Goal: Task Accomplishment & Management: Manage account settings

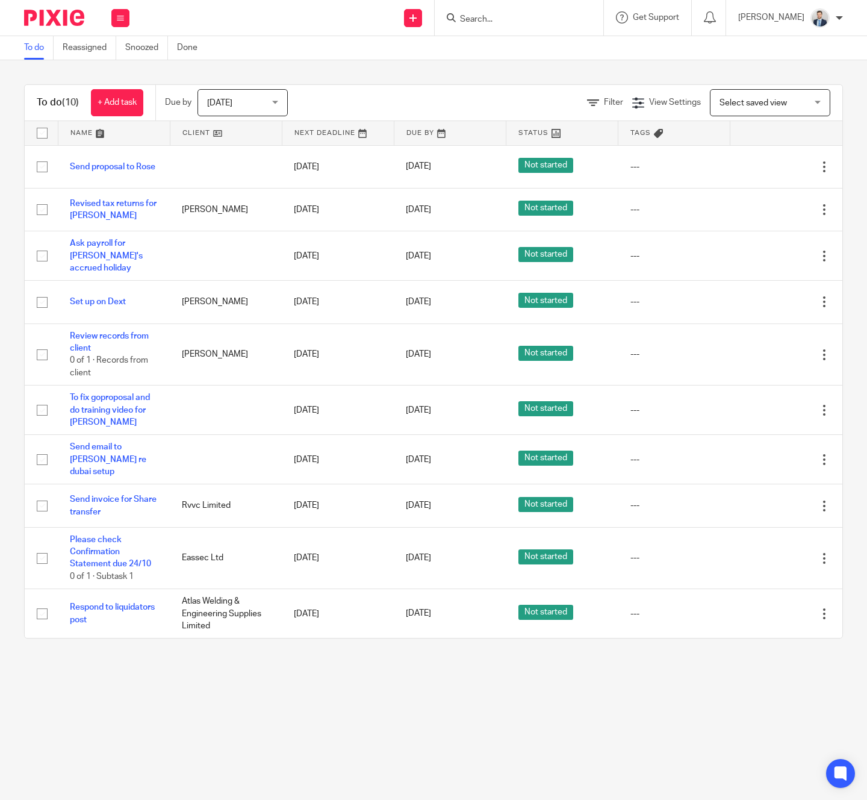
click at [530, 16] on input "Search" at bounding box center [513, 19] width 108 height 11
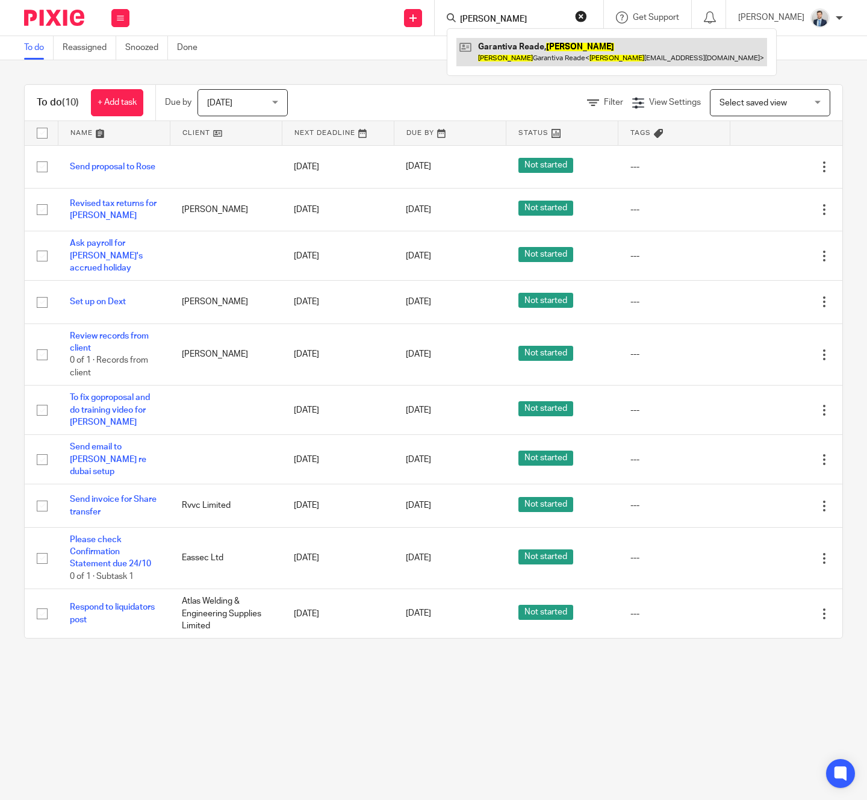
type input "evelyn"
click at [542, 51] on link at bounding box center [611, 52] width 311 height 28
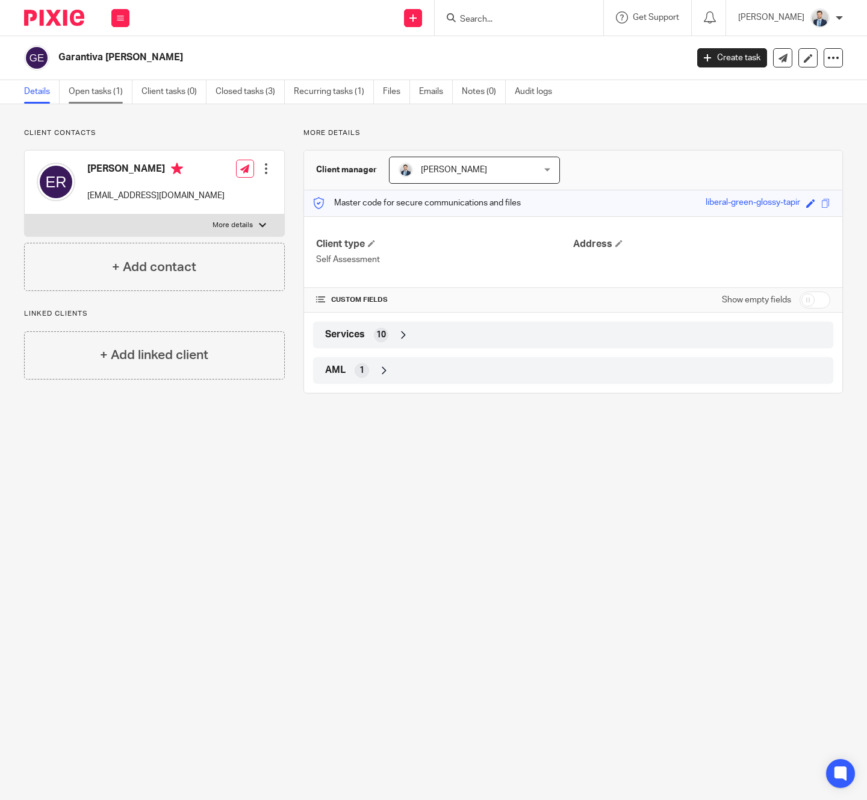
click at [109, 87] on link "Open tasks (1)" at bounding box center [101, 91] width 64 height 23
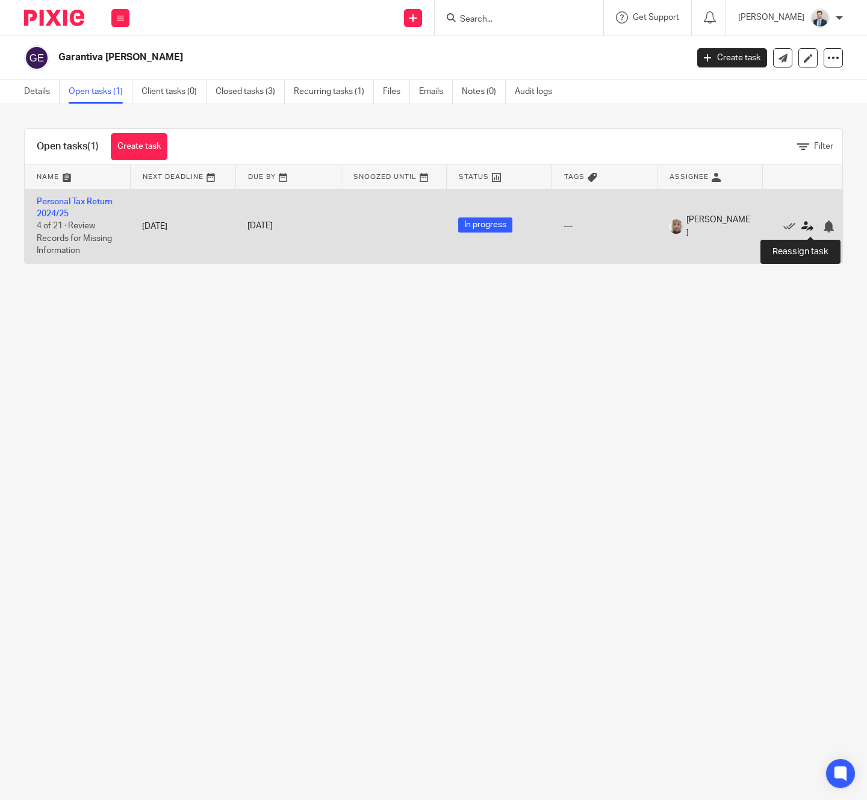
click at [808, 229] on icon at bounding box center [807, 226] width 12 height 12
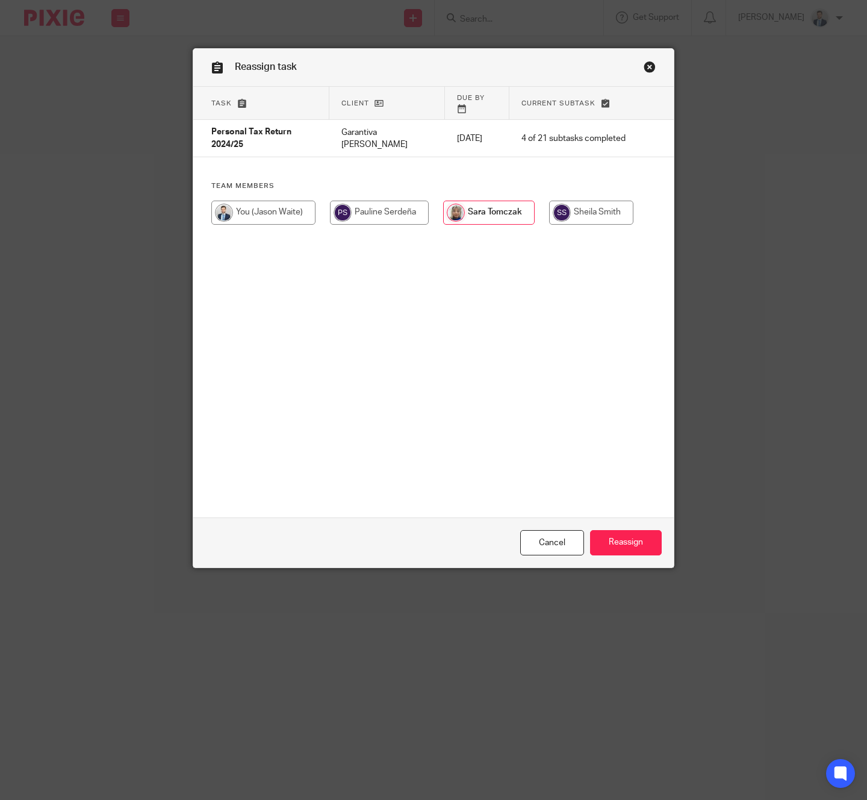
click at [254, 209] on input "radio" at bounding box center [263, 212] width 104 height 24
radio input "true"
click at [610, 553] on input "Reassign" at bounding box center [626, 543] width 72 height 26
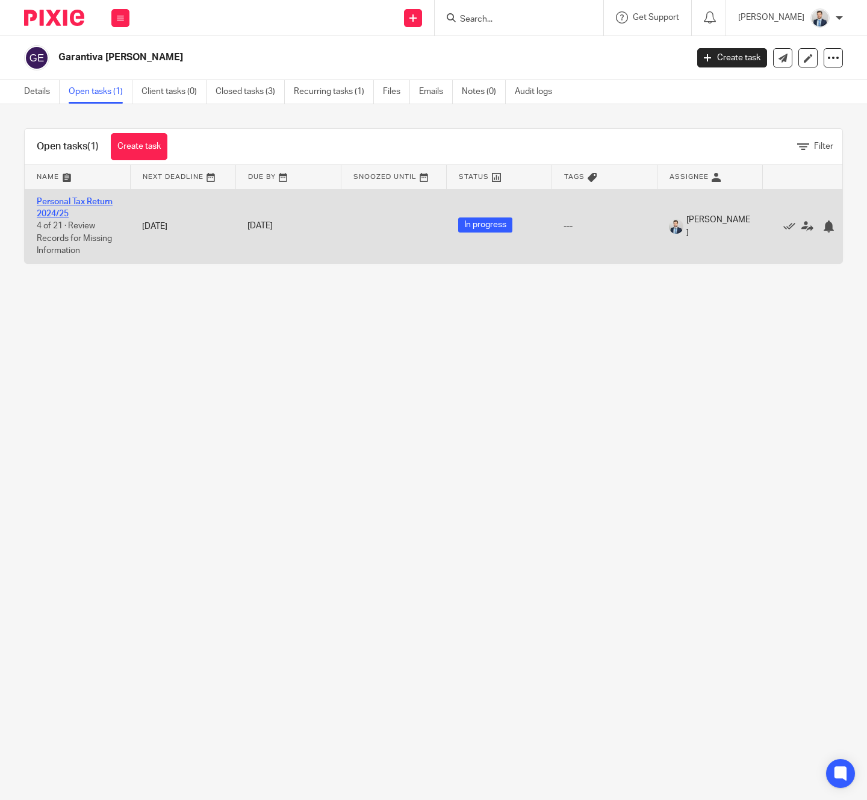
click at [98, 197] on link "Personal Tax Return 2024/25" at bounding box center [75, 207] width 76 height 20
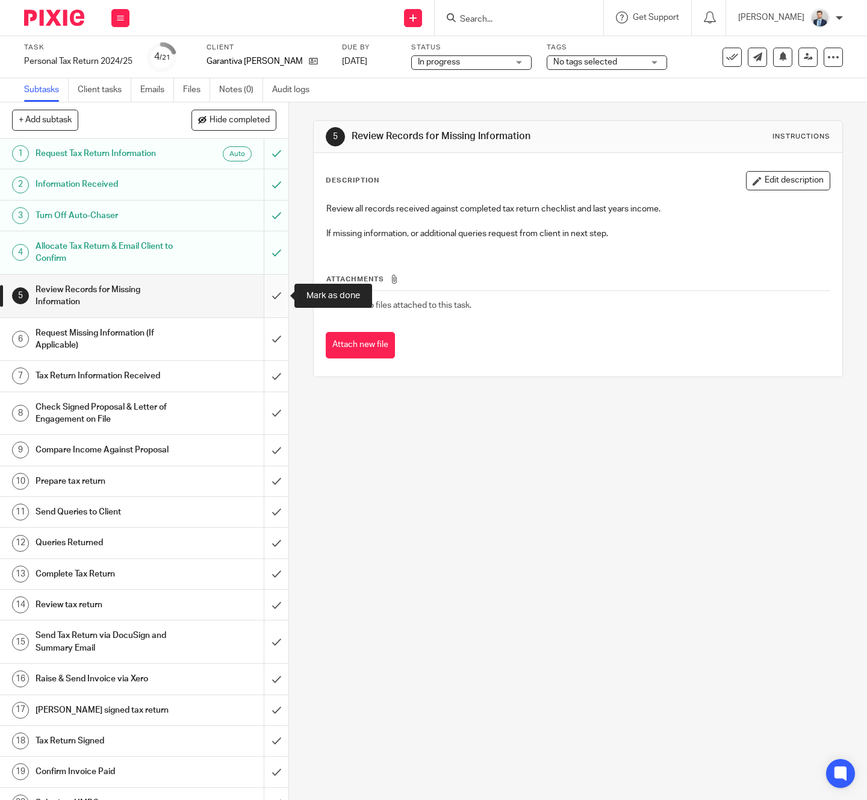
click at [276, 287] on input "submit" at bounding box center [144, 296] width 288 height 43
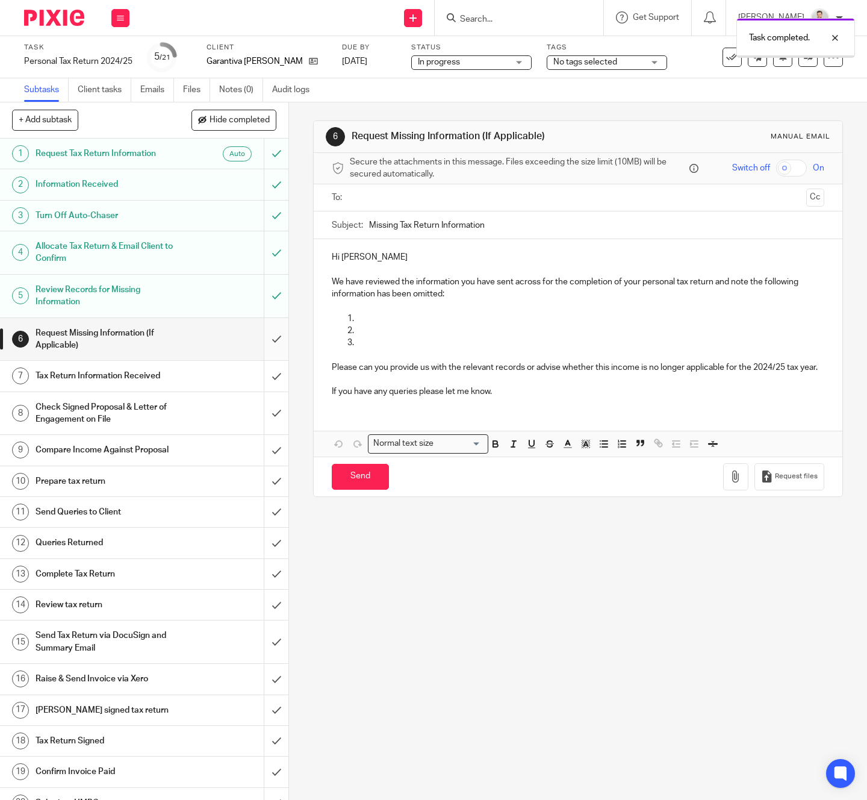
click at [279, 337] on input "submit" at bounding box center [144, 339] width 288 height 43
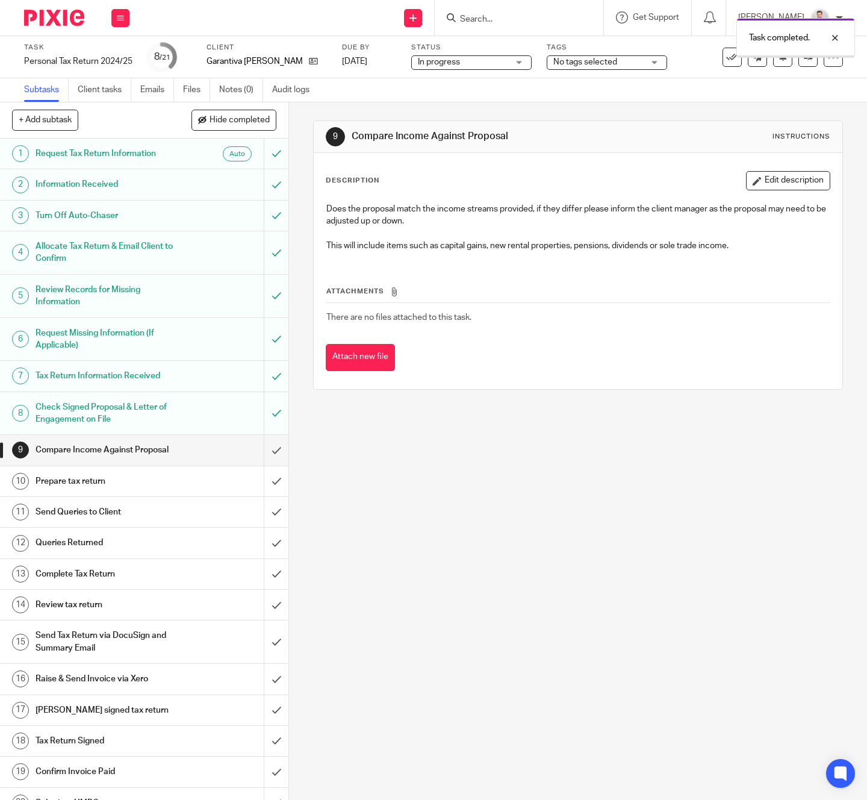
click at [275, 456] on input "submit" at bounding box center [144, 450] width 288 height 30
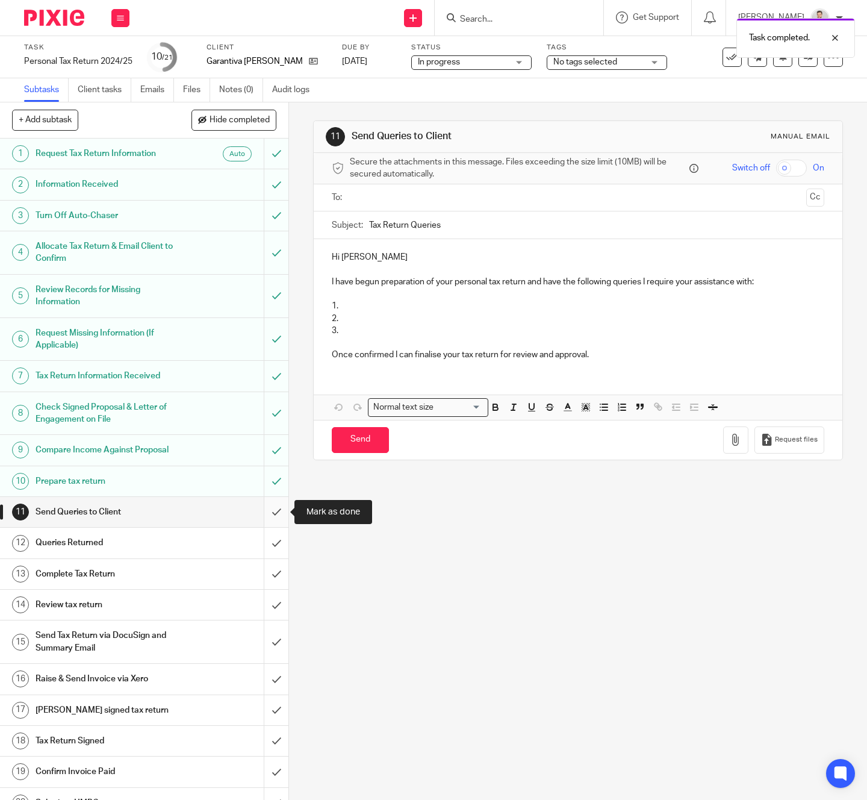
click at [272, 514] on input "submit" at bounding box center [144, 512] width 288 height 30
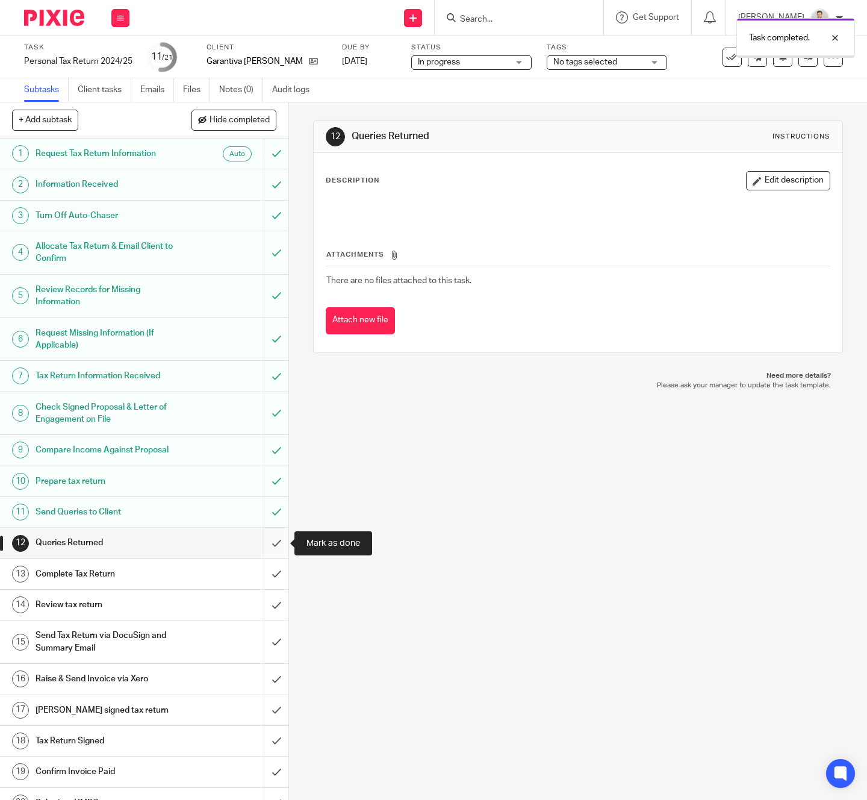
click at [275, 555] on input "submit" at bounding box center [144, 542] width 288 height 30
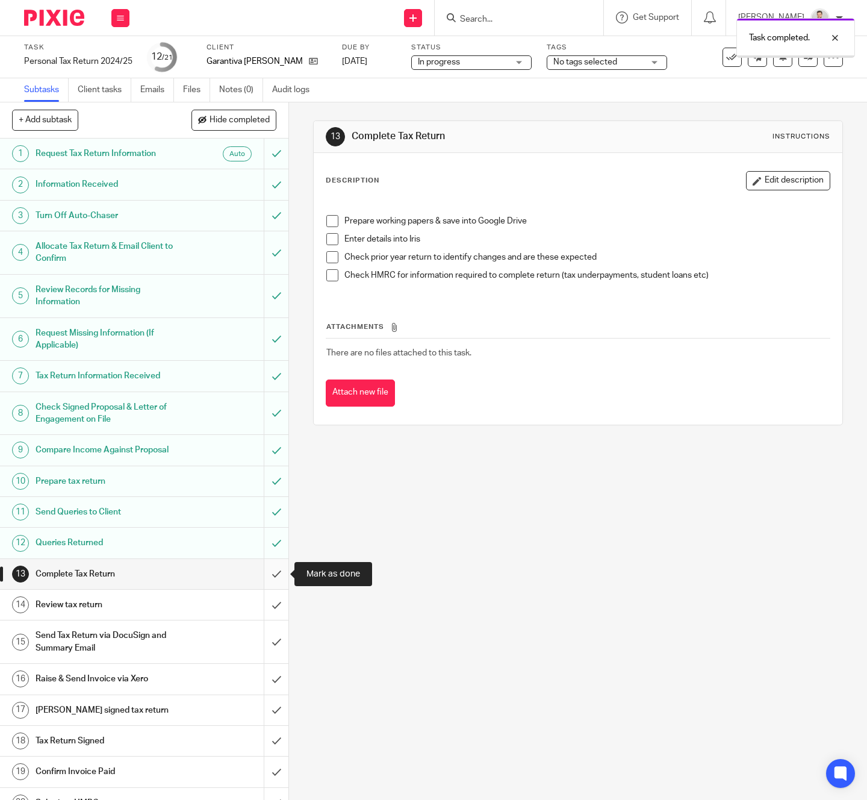
click at [275, 577] on input "submit" at bounding box center [144, 574] width 288 height 30
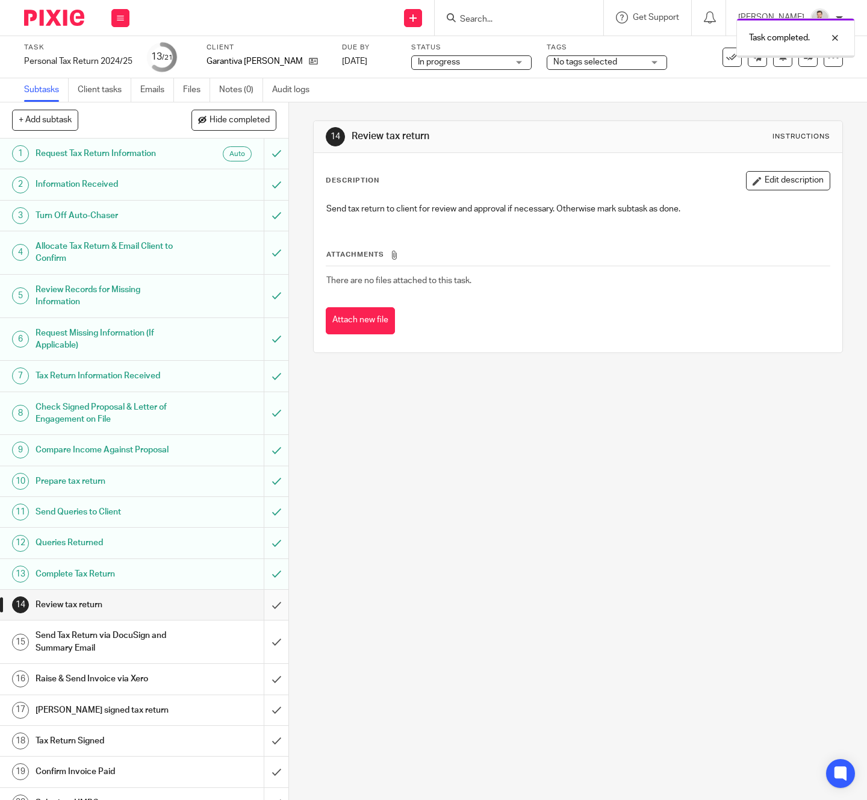
click at [275, 609] on input "submit" at bounding box center [144, 604] width 288 height 30
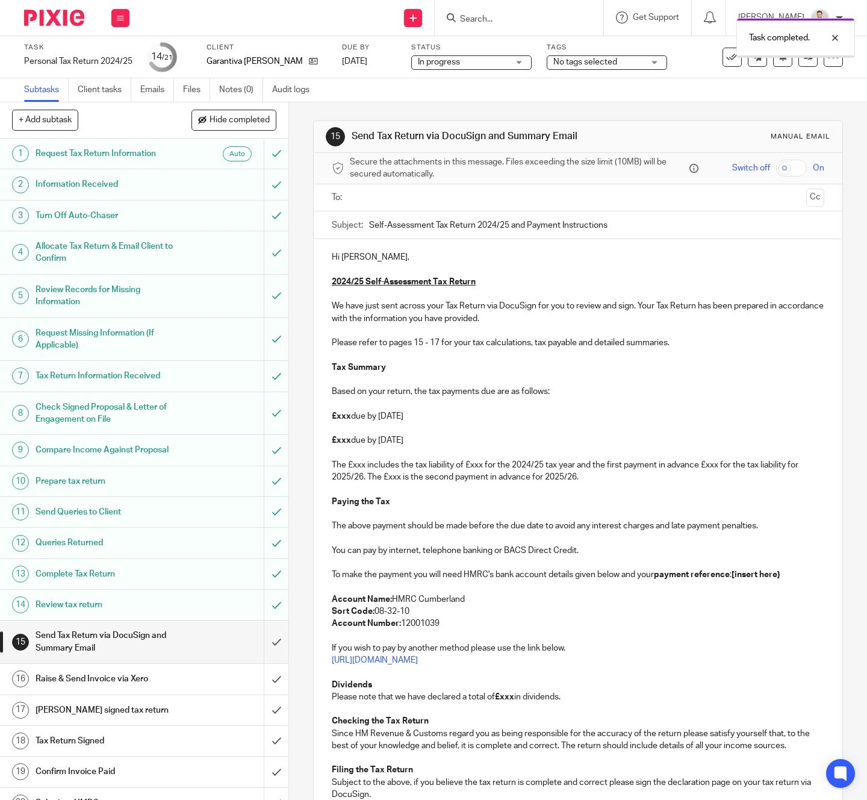
scroll to position [49, 0]
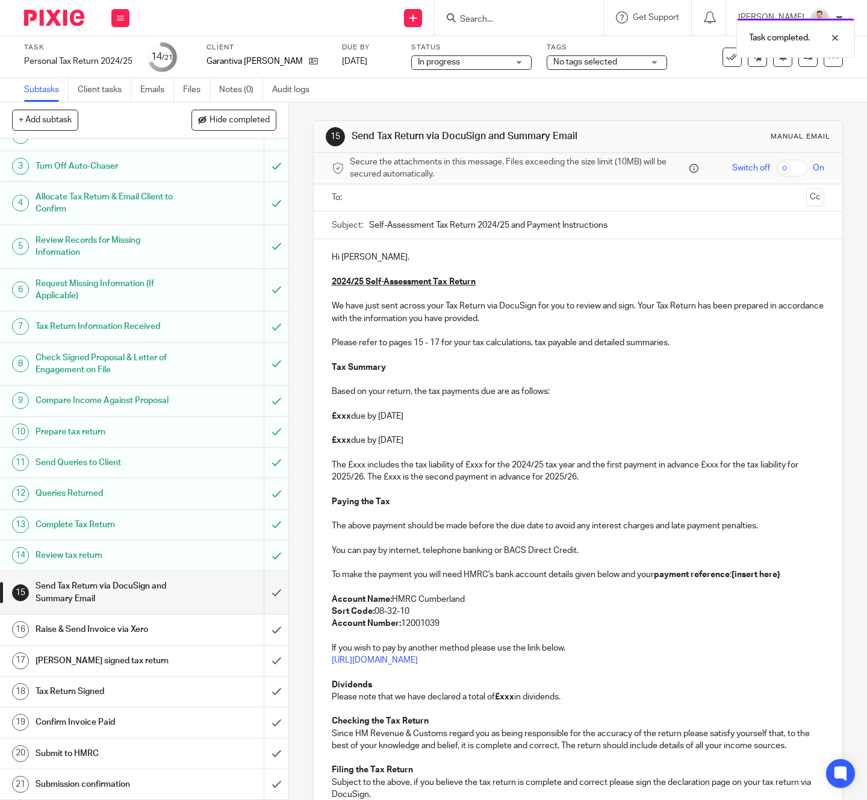
click at [432, 198] on input "text" at bounding box center [577, 198] width 447 height 14
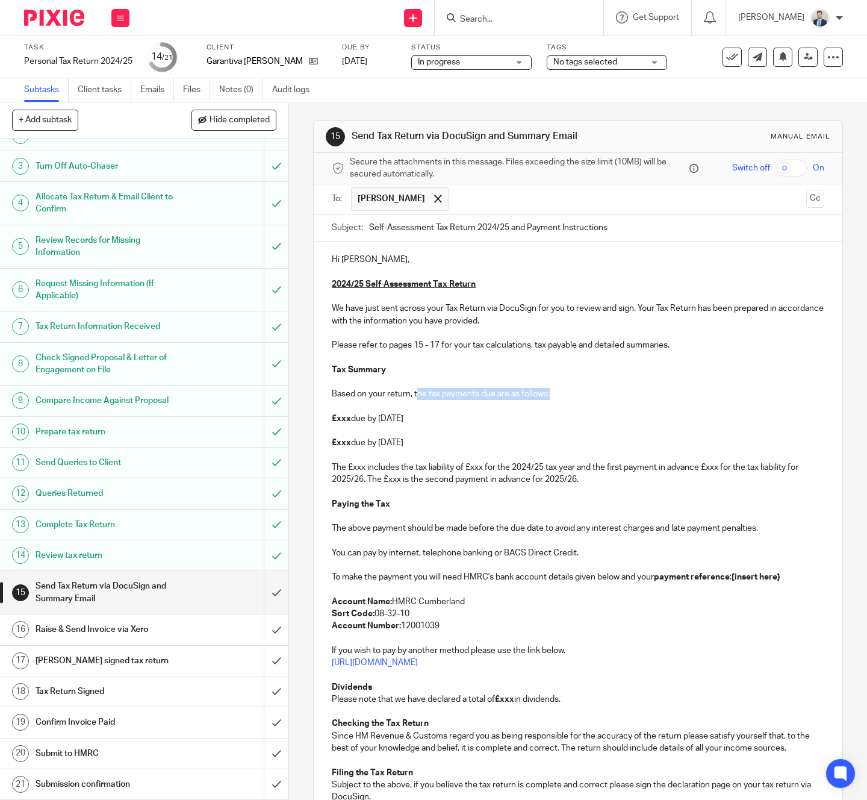
drag, startPoint x: 555, startPoint y: 393, endPoint x: 418, endPoint y: 397, distance: 137.3
click at [418, 397] on p "Based on your return, the tax payments due are as follows:" at bounding box center [578, 394] width 492 height 12
drag, startPoint x: 605, startPoint y: 391, endPoint x: 536, endPoint y: 396, distance: 68.8
click at [536, 396] on p "Based on your return, you are due a tax repayment of: £13,790.20" at bounding box center [578, 394] width 492 height 12
click at [570, 424] on p at bounding box center [578, 430] width 492 height 12
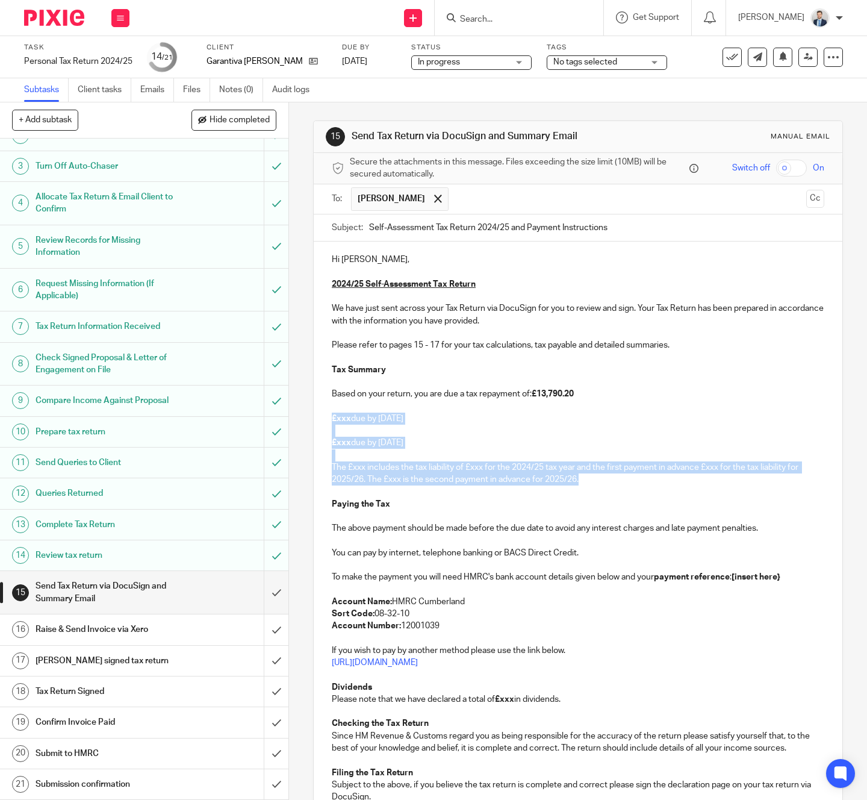
drag, startPoint x: 606, startPoint y: 480, endPoint x: 295, endPoint y: 417, distance: 317.7
click at [295, 417] on div "15 Send Tax Return via DocuSign and Summary Email Manual email Secure the attac…" at bounding box center [578, 450] width 578 height 697
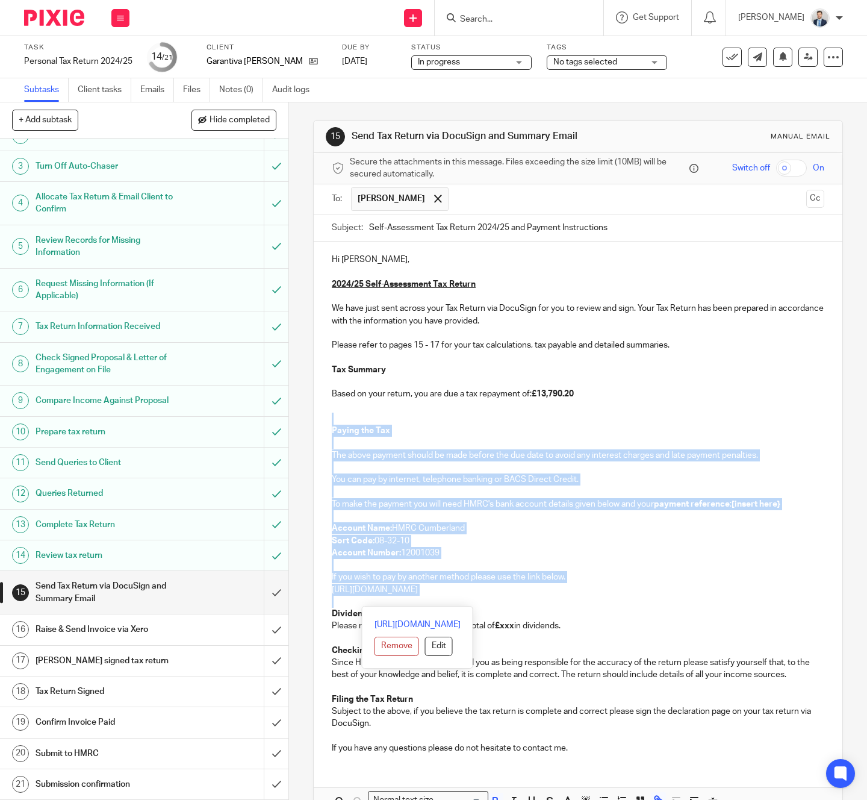
drag, startPoint x: 545, startPoint y: 596, endPoint x: 330, endPoint y: 423, distance: 276.3
click at [330, 423] on div "Hi Evelyn, 2024/25 Self-Assessment Tax Return We have just sent across your Tax…" at bounding box center [578, 501] width 529 height 521
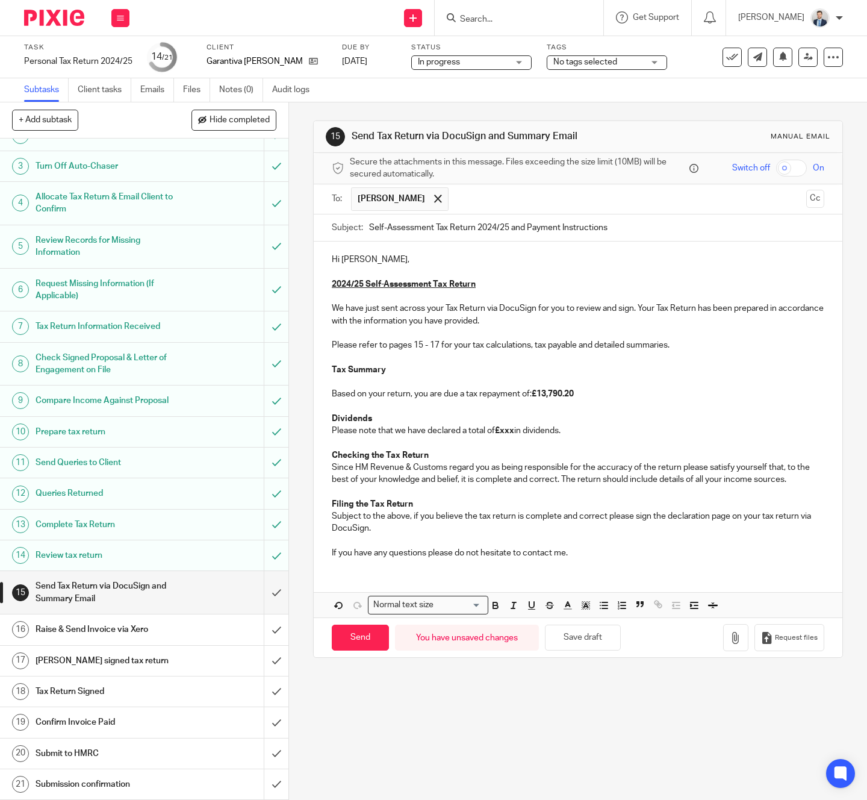
click at [514, 433] on strong "£xxx" at bounding box center [504, 430] width 19 height 8
click at [573, 429] on p "Please note that we have declared a total of £2,500 in dividends." at bounding box center [578, 430] width 492 height 12
click at [528, 540] on p at bounding box center [578, 541] width 492 height 12
click at [536, 570] on div "Hi Evelyn, 2024/25 Self-Assessment Tax Return We have just sent across your Tax…" at bounding box center [578, 429] width 529 height 376
click at [612, 556] on p "If you have any questions please do not hesitate to contact me." at bounding box center [578, 553] width 492 height 12
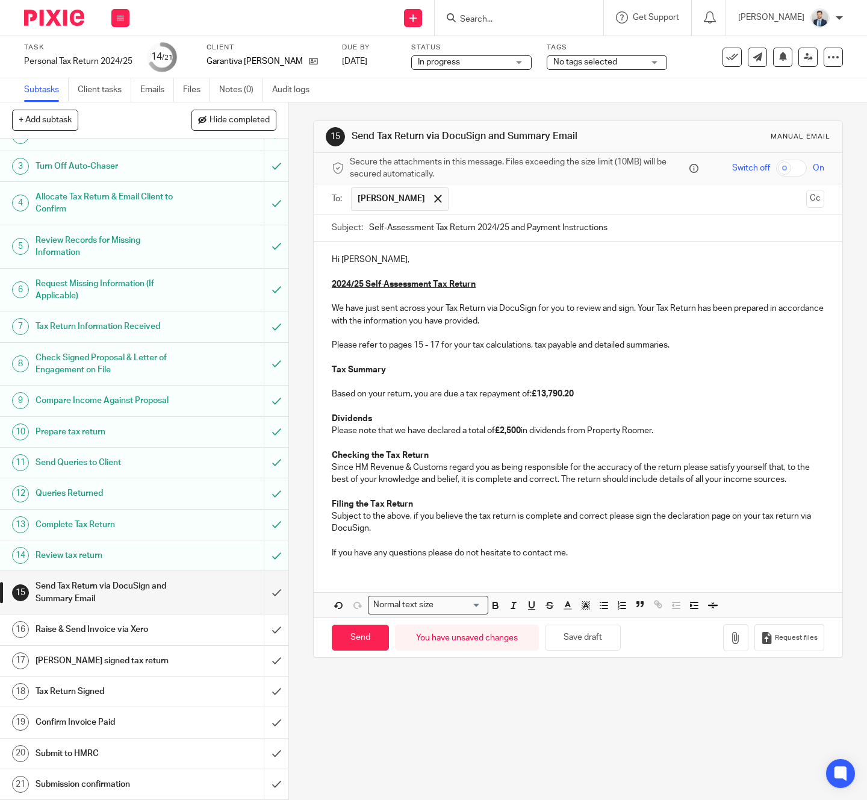
click at [412, 353] on p at bounding box center [578, 358] width 492 height 12
click at [369, 630] on input "Send" at bounding box center [360, 637] width 57 height 26
type input "Sent"
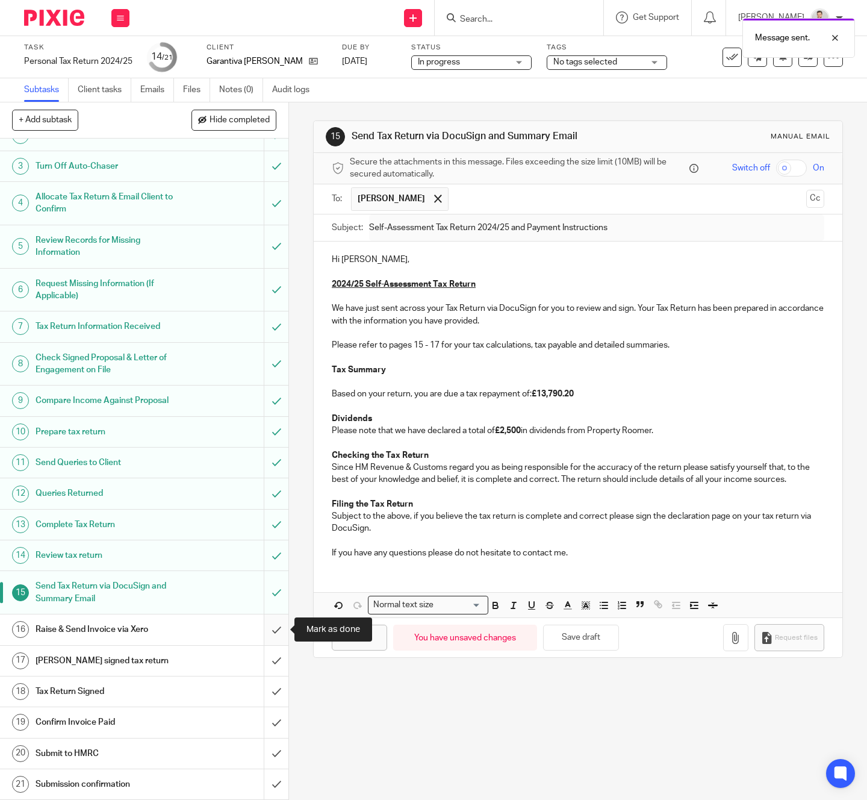
click at [272, 627] on input "submit" at bounding box center [144, 629] width 288 height 30
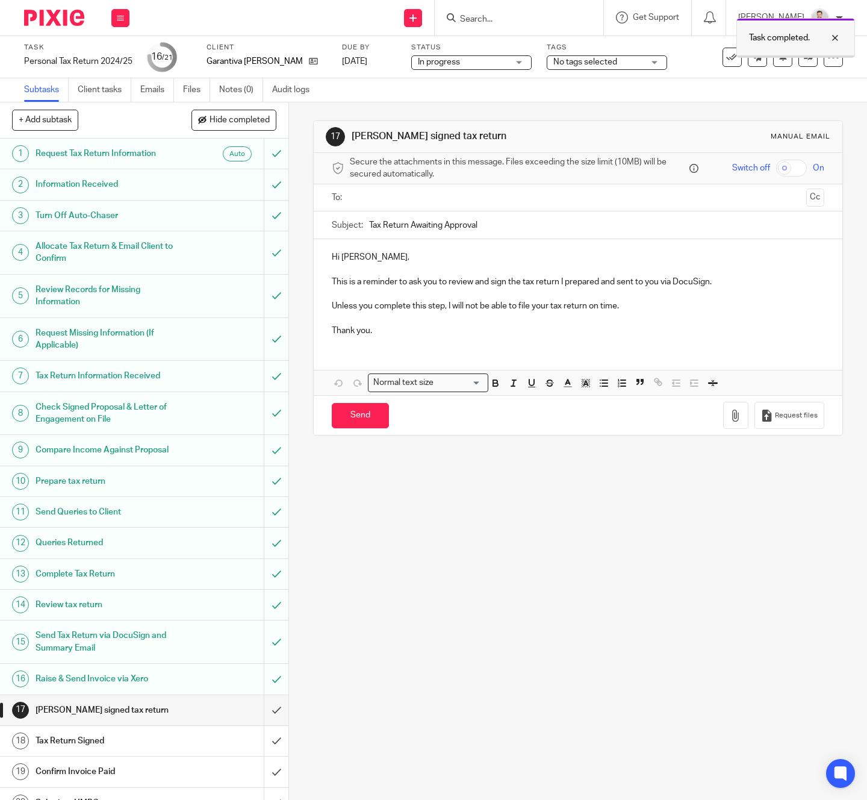
click at [837, 37] on div at bounding box center [826, 38] width 33 height 14
click at [120, 19] on icon at bounding box center [120, 17] width 7 height 7
click at [366, 63] on link "31 Jan 2026" at bounding box center [369, 61] width 54 height 13
click at [120, 14] on icon at bounding box center [120, 17] width 7 height 7
click at [119, 56] on link "Work" at bounding box center [114, 56] width 21 height 8
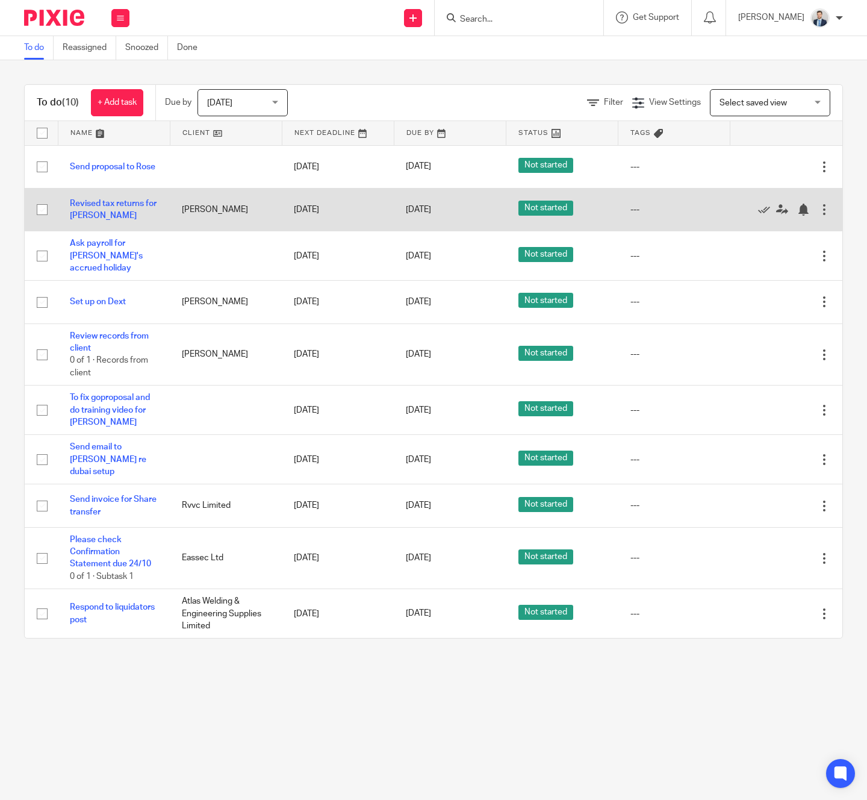
click at [825, 208] on div at bounding box center [824, 210] width 12 height 12
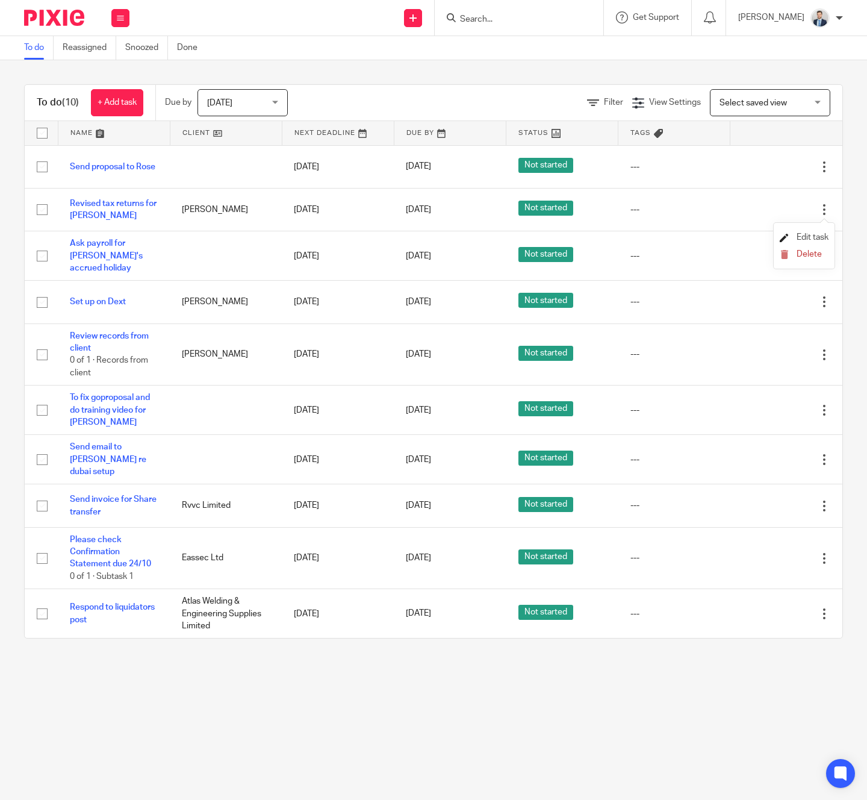
click at [802, 240] on span "Edit task" at bounding box center [813, 237] width 32 height 8
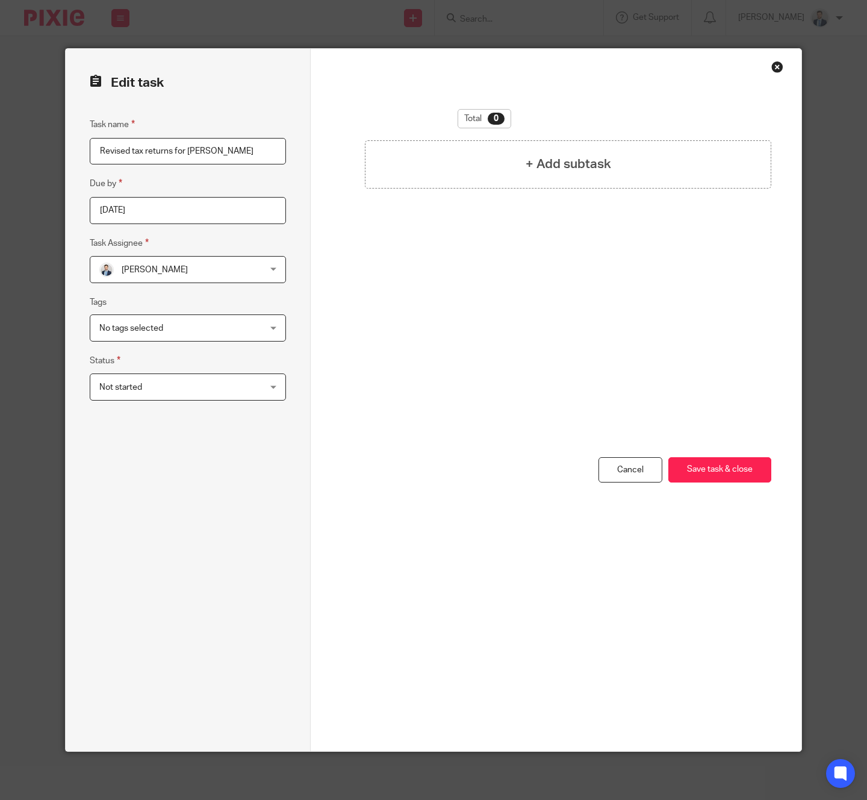
drag, startPoint x: 173, startPoint y: 149, endPoint x: 87, endPoint y: 149, distance: 85.5
click at [87, 149] on div "Edit task Task name Revised tax returns for Dickmans Due by 2025-09-19 Task Ass…" at bounding box center [188, 400] width 245 height 702
click at [162, 152] on input "Send invoice for Dickmans" at bounding box center [188, 151] width 196 height 27
type input "Send invoice for CGT work for Dickmans"
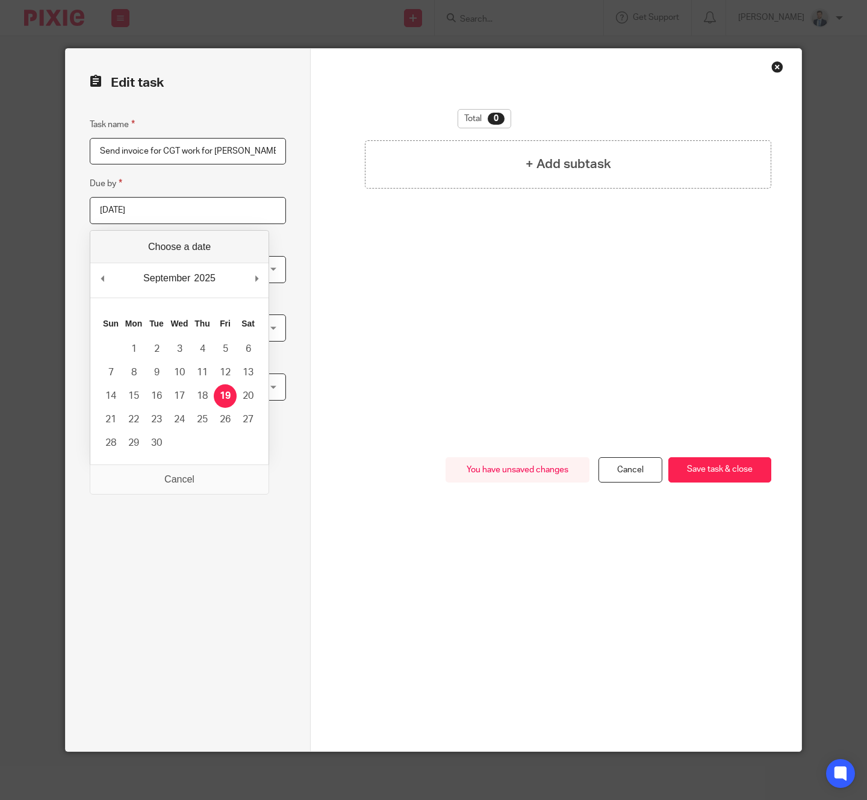
click at [215, 219] on input "[DATE]" at bounding box center [188, 210] width 196 height 27
type input "2025-09-29"
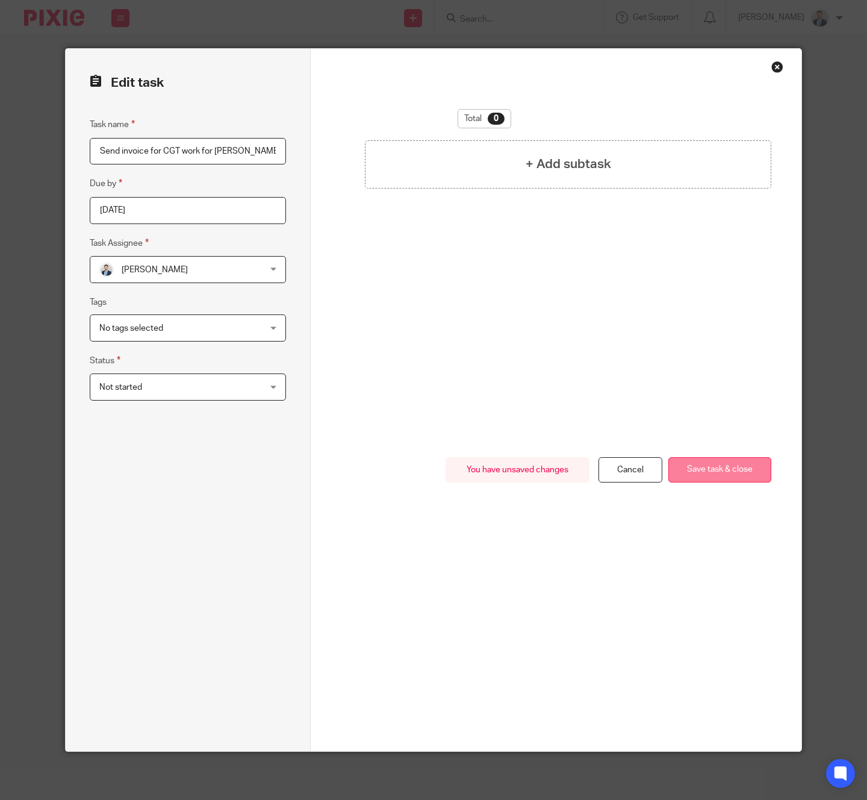
click at [755, 463] on button "Save task & close" at bounding box center [719, 470] width 103 height 26
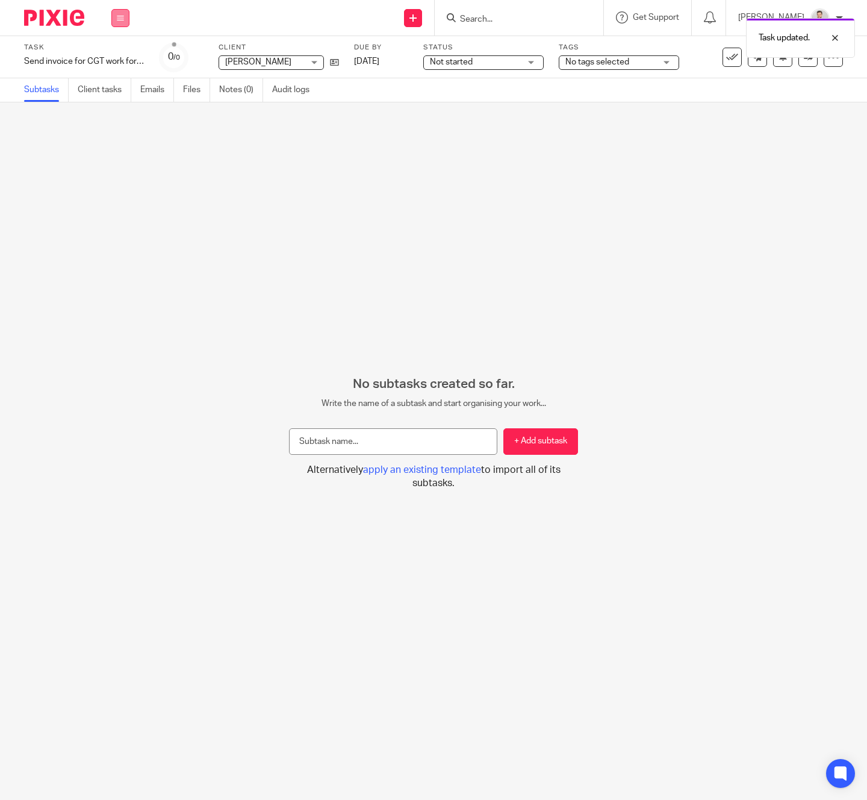
click at [111, 18] on div "Work Email Clients Team Reports Settings" at bounding box center [120, 18] width 42 height 36
click at [110, 54] on link "Work" at bounding box center [114, 56] width 21 height 8
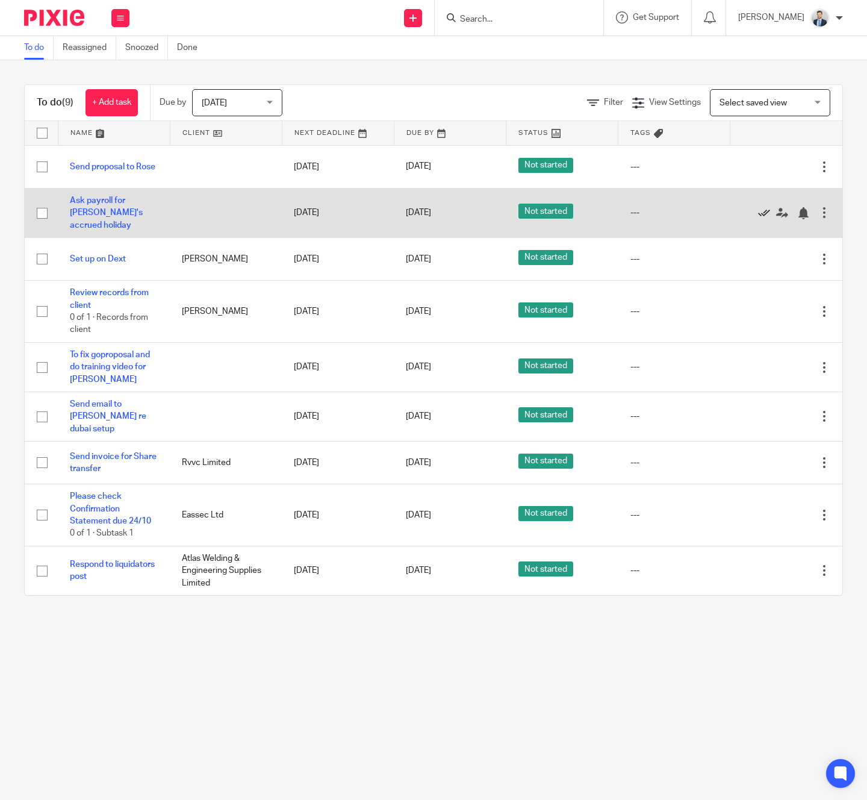
click at [764, 209] on icon at bounding box center [764, 213] width 12 height 12
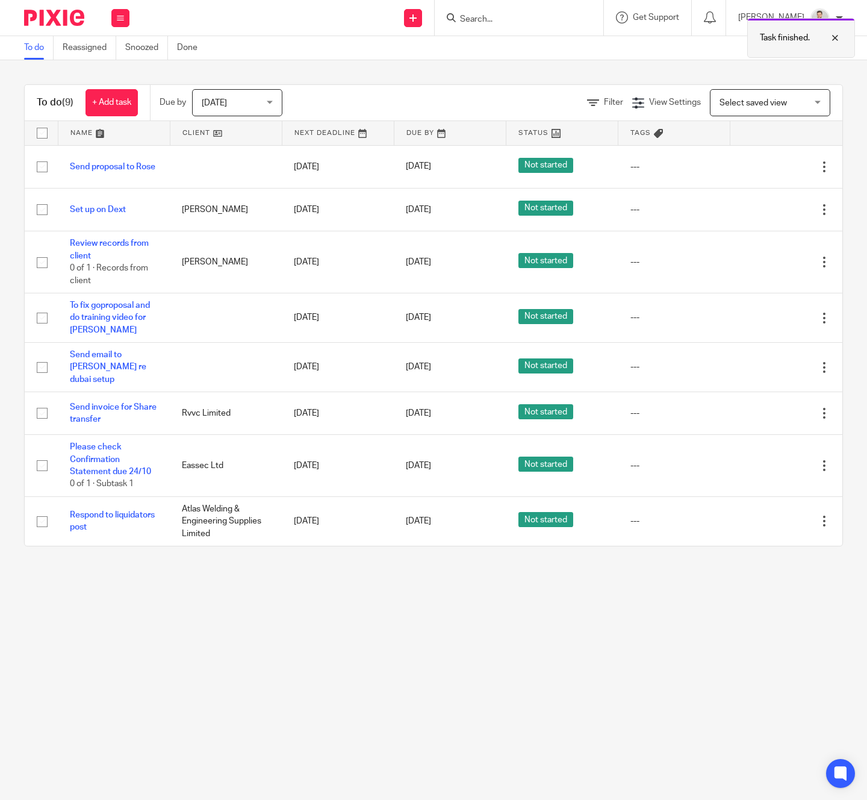
click at [835, 37] on div at bounding box center [826, 38] width 33 height 14
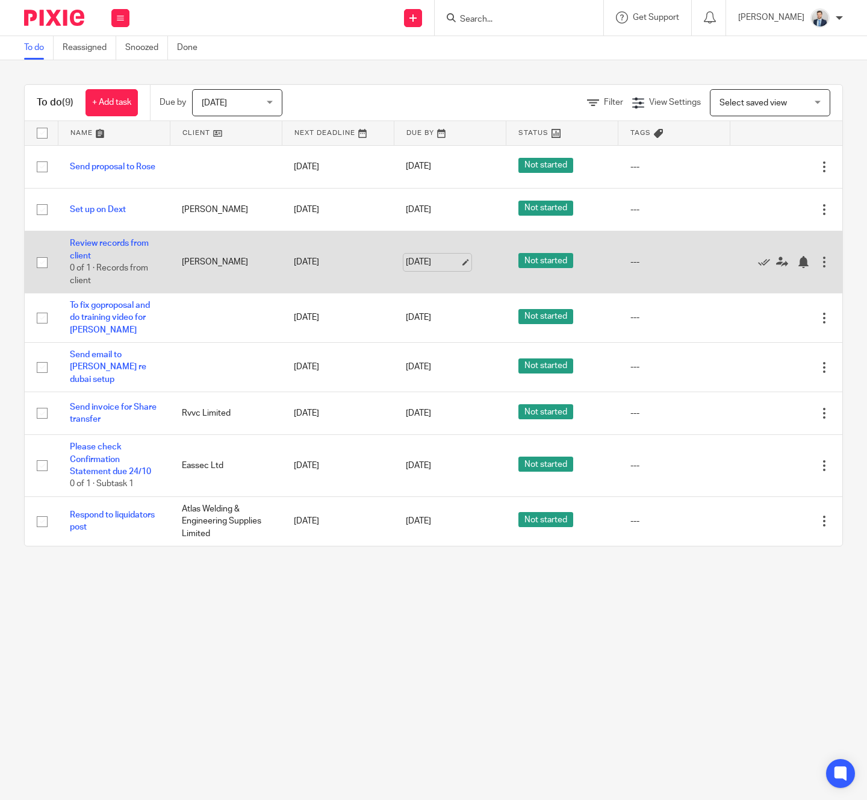
click at [438, 263] on link "[DATE]" at bounding box center [433, 262] width 54 height 13
